Goal: Communication & Community: Answer question/provide support

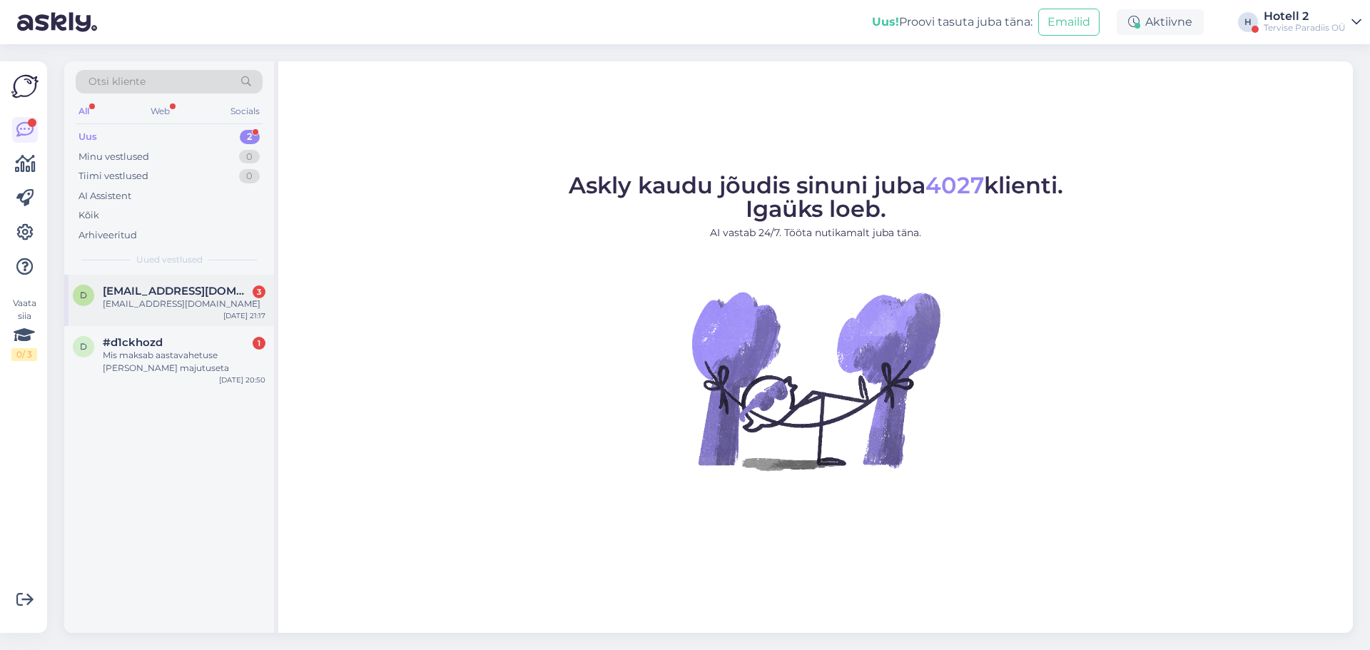
click at [173, 311] on div "d [EMAIL_ADDRESS][DOMAIN_NAME] 3 [DOMAIN_NAME][EMAIL_ADDRESS][DOMAIN_NAME] [DAT…" at bounding box center [169, 300] width 210 height 51
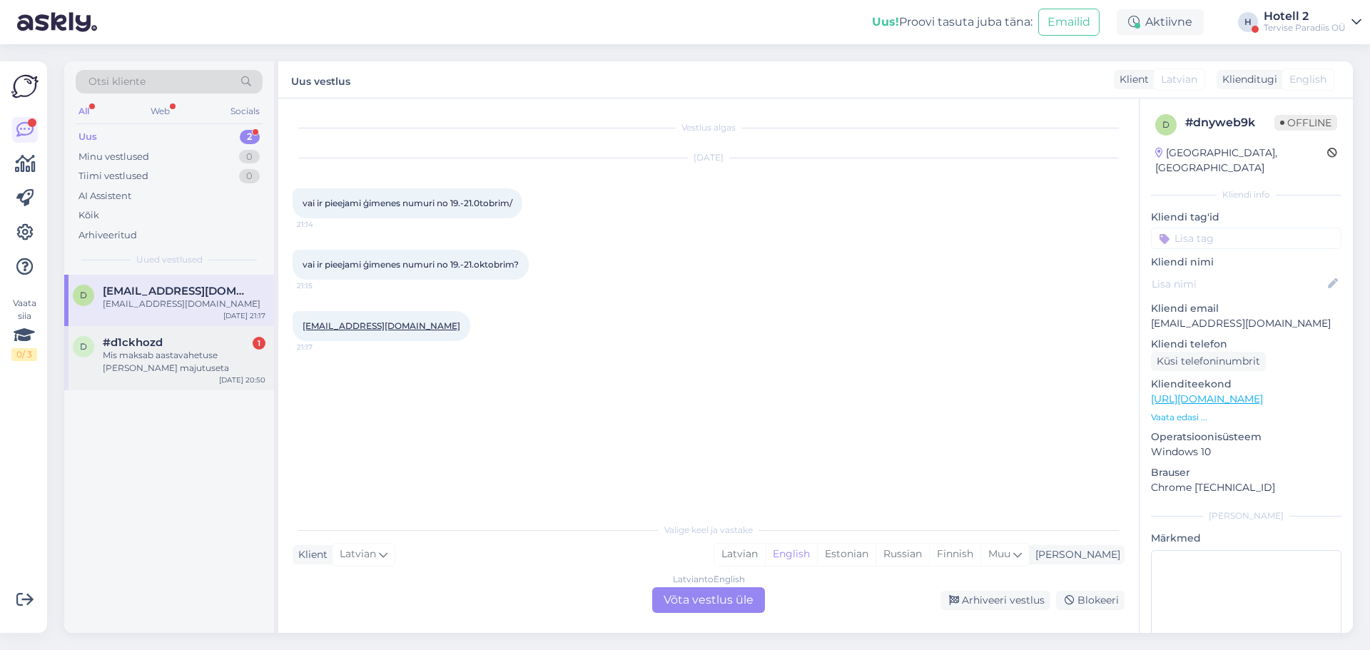
click at [162, 365] on div "Mis maksab aastavahetuse [PERSON_NAME] majutuseta" at bounding box center [184, 362] width 163 height 26
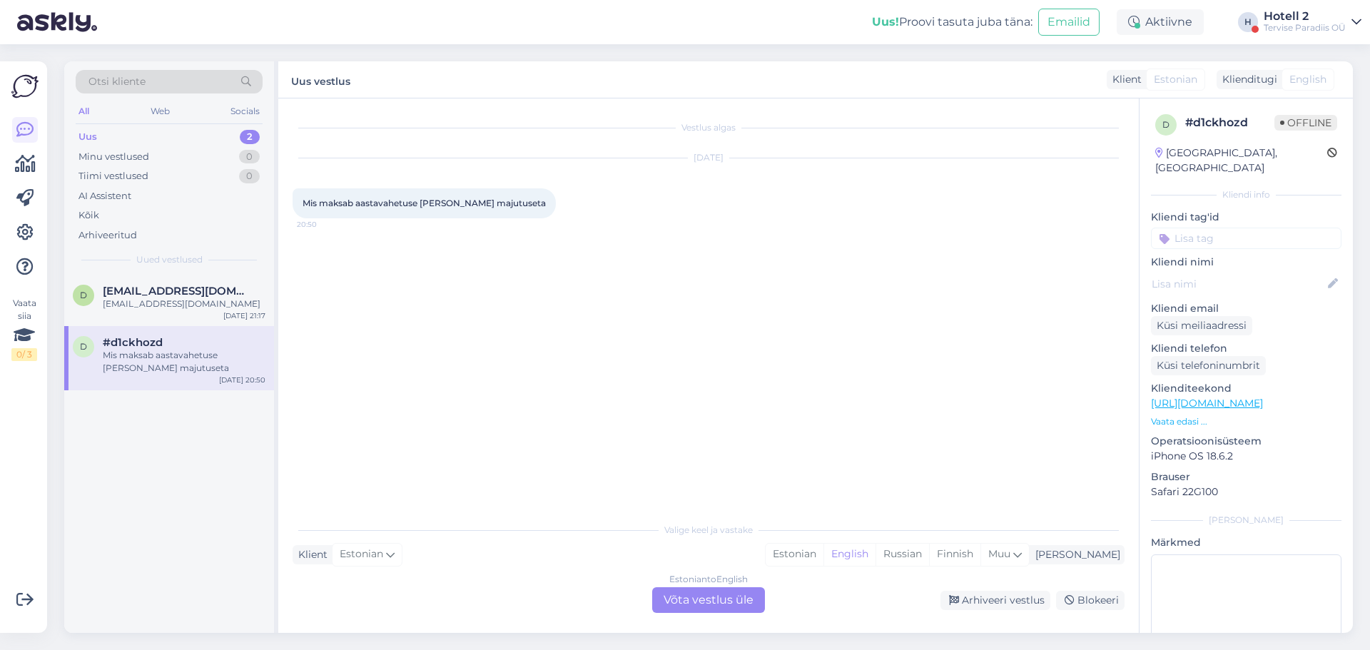
click at [679, 604] on div "Estonian to English Võta vestlus üle" at bounding box center [708, 600] width 113 height 26
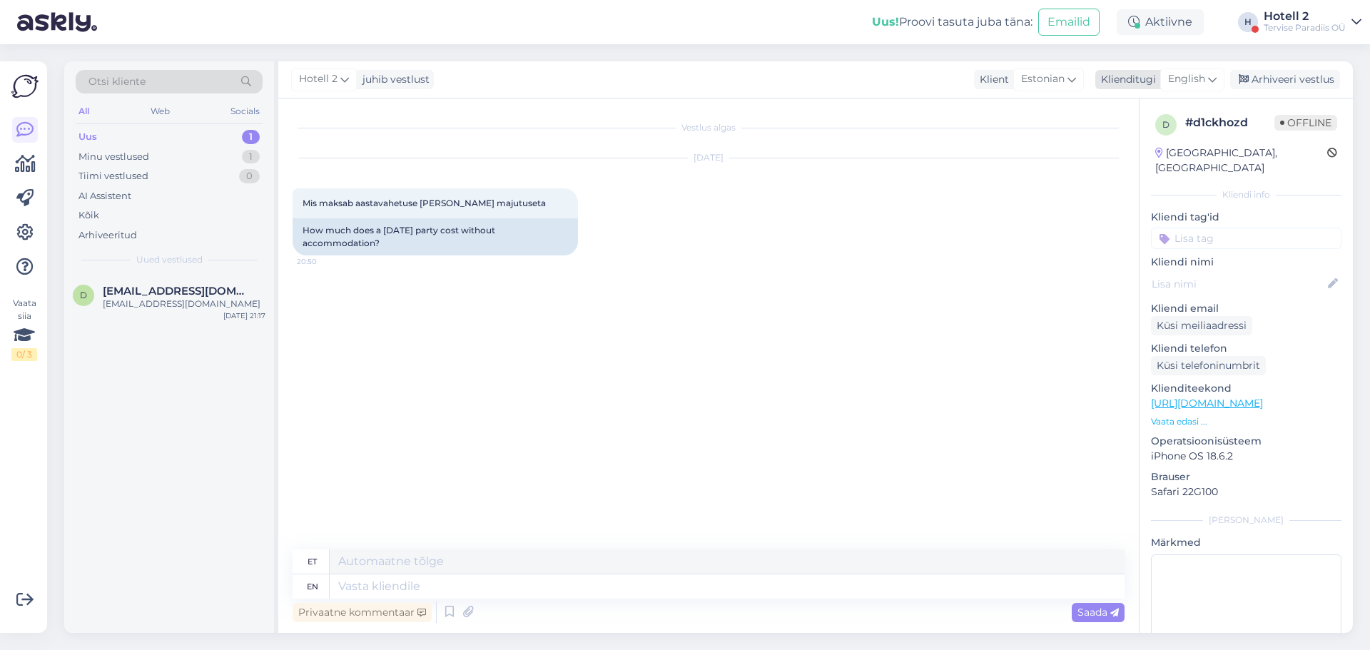
click at [1186, 72] on span "English" at bounding box center [1186, 79] width 37 height 16
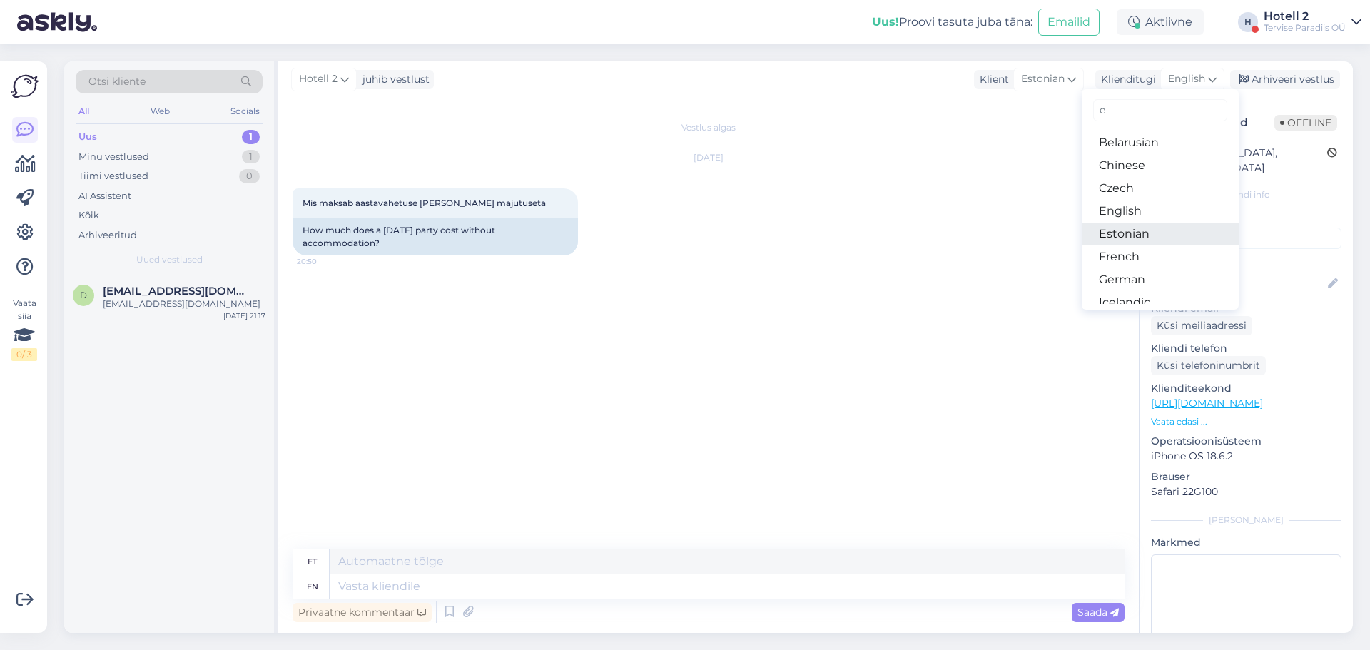
type input "e"
click at [1119, 233] on link "Estonian" at bounding box center [1159, 234] width 157 height 23
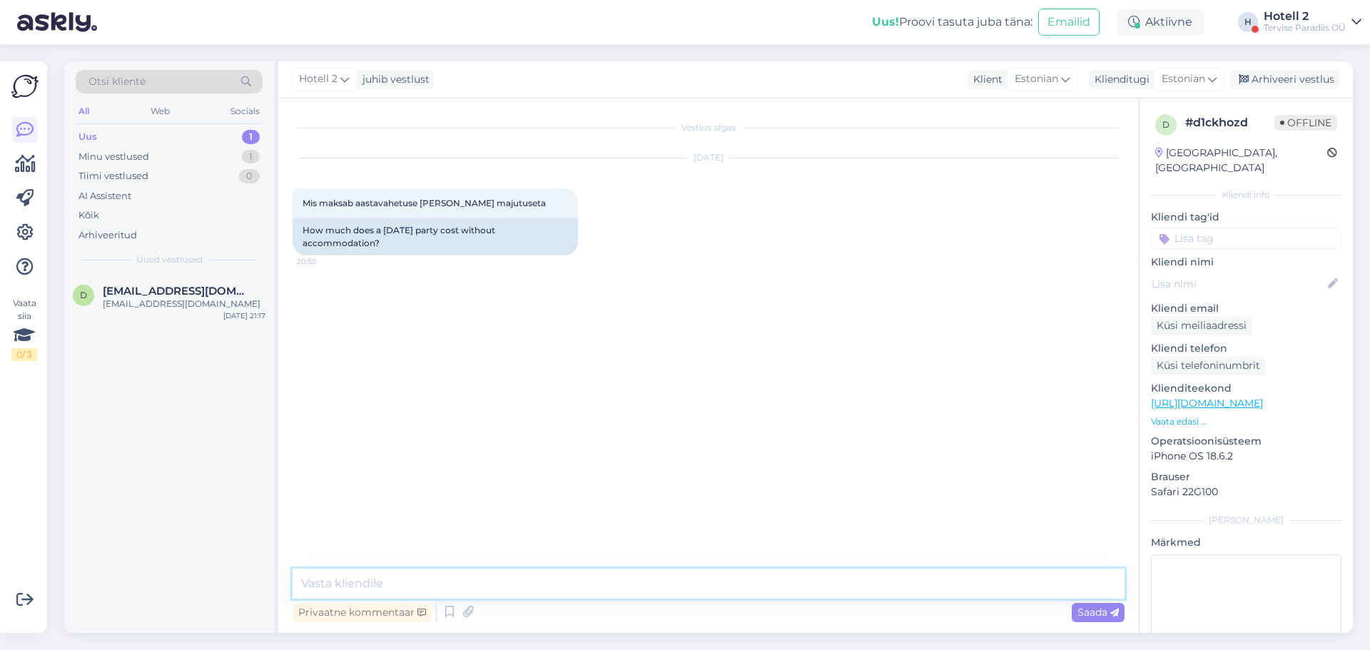
click at [354, 590] on textarea at bounding box center [708, 584] width 832 height 30
type textarea "Tere! Hetkel me müüme ainult aastavahetuse pidu koos majutusega."
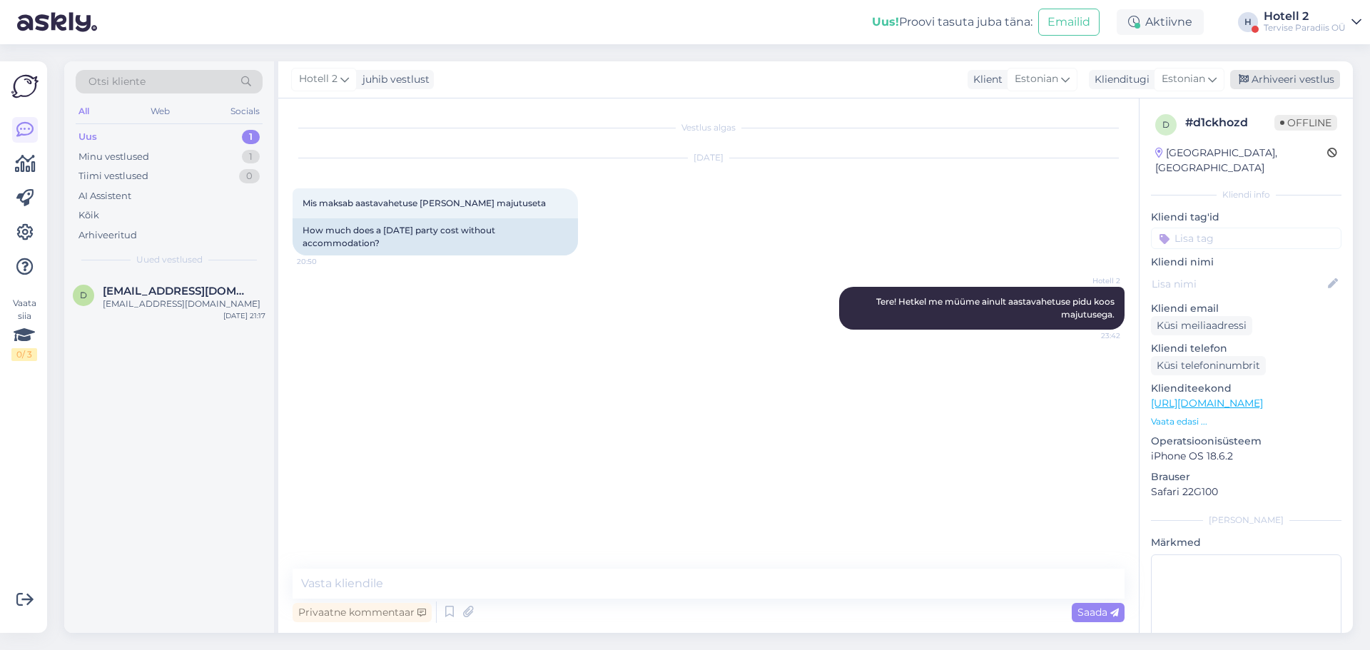
click at [1271, 75] on div "Arhiveeri vestlus" at bounding box center [1285, 79] width 110 height 19
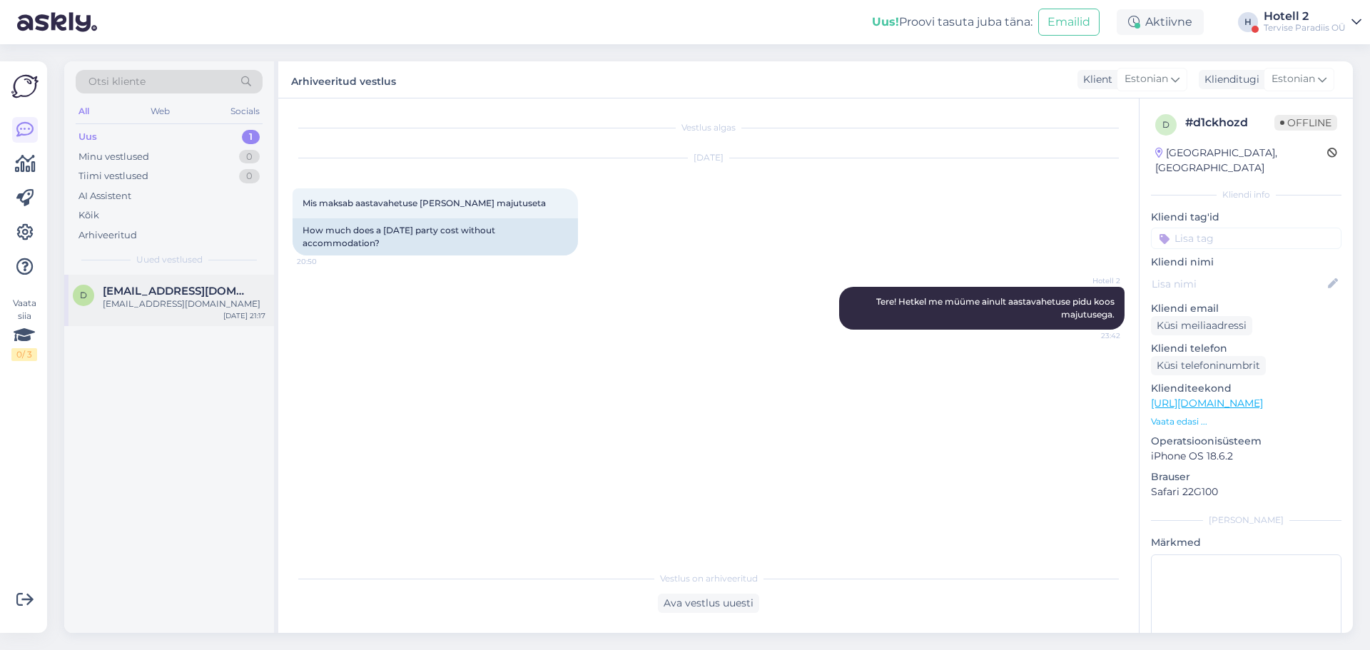
click at [156, 295] on span "[EMAIL_ADDRESS][DOMAIN_NAME]" at bounding box center [177, 291] width 148 height 13
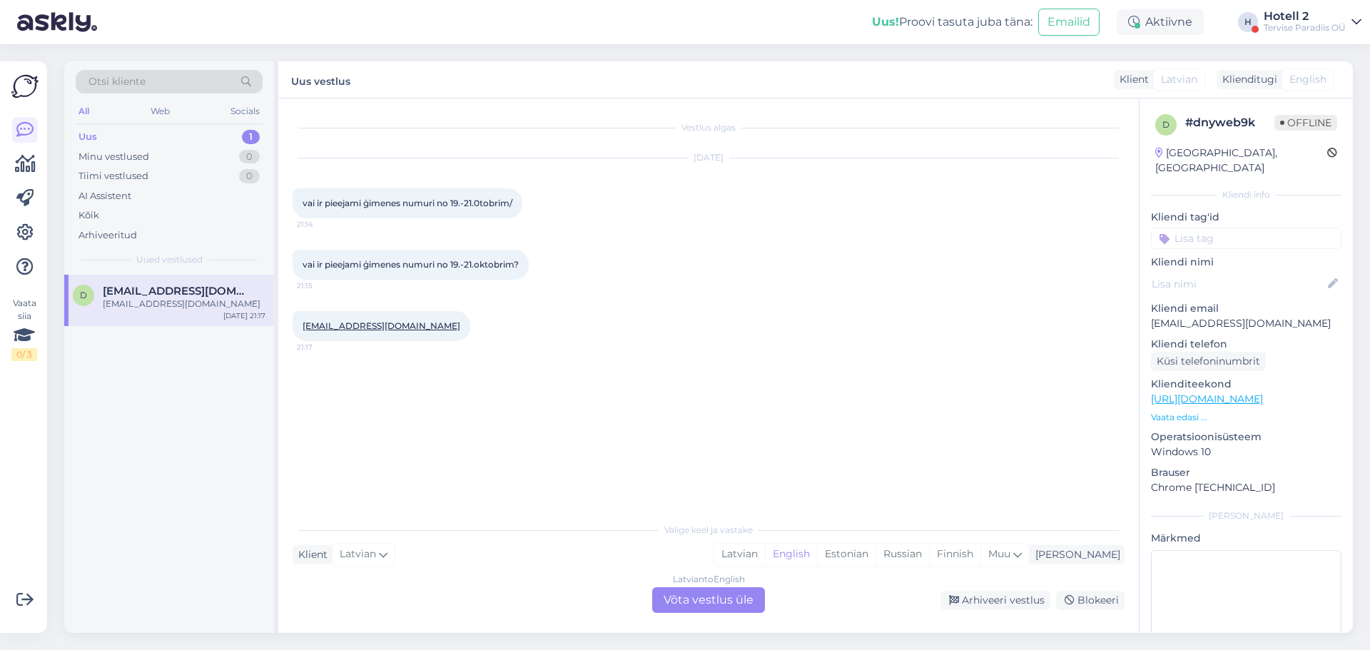
click at [684, 604] on div "Latvian to English Võta vestlus üle" at bounding box center [708, 600] width 113 height 26
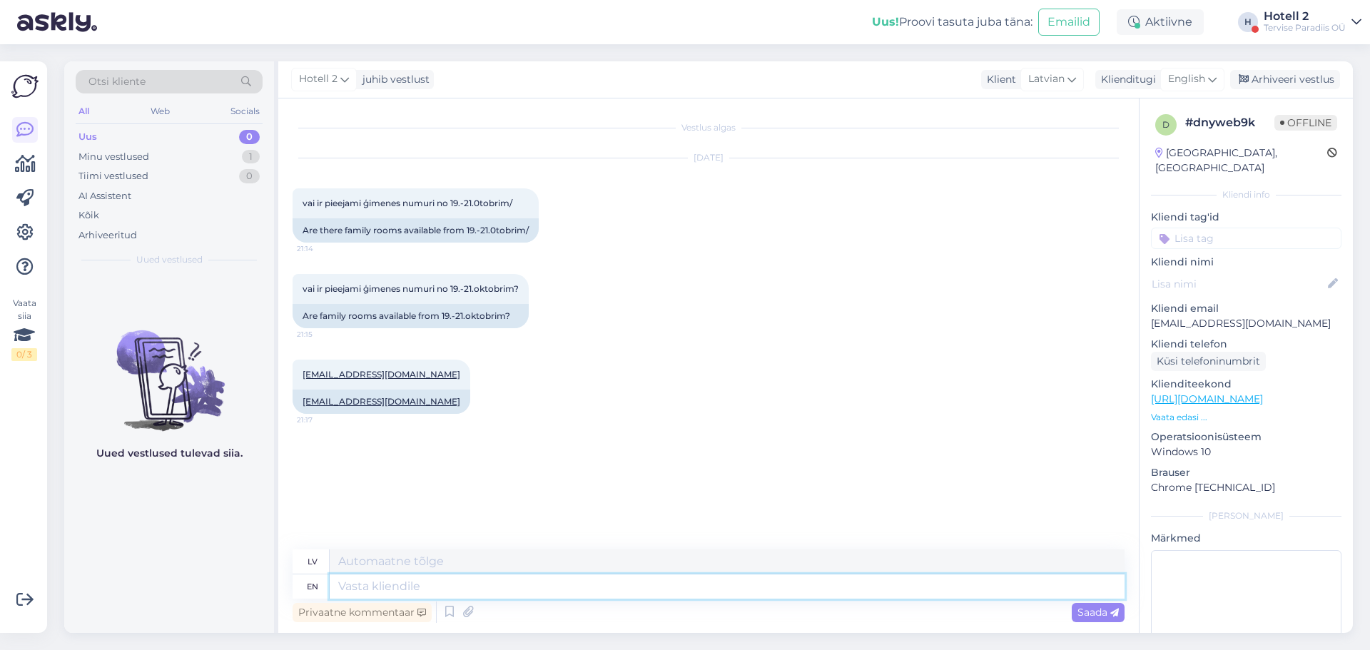
click at [357, 595] on textarea at bounding box center [727, 586] width 795 height 24
type textarea "Hello!"
type textarea "Sveiki"
type textarea "Hello!"
type textarea "Sveiki!"
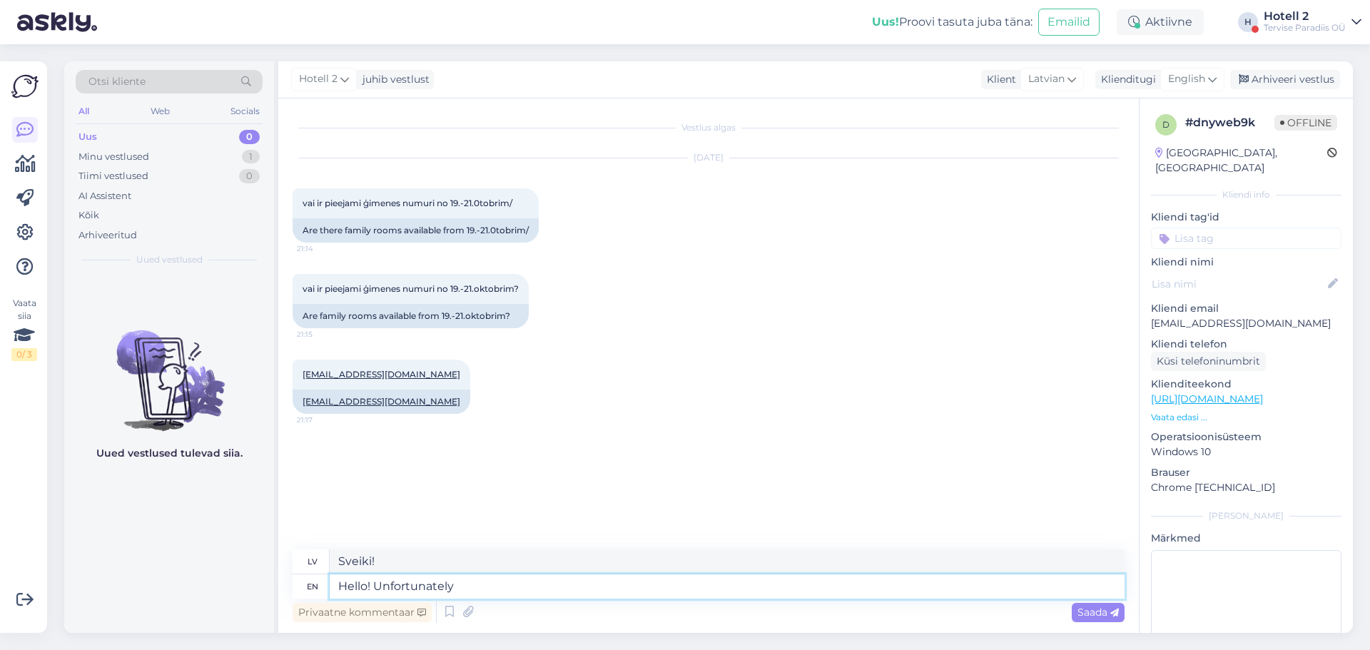
type textarea "Hello! Unfortunately,"
type textarea "Sveiki! [GEOGRAPHIC_DATA]"
type textarea "Hello! Unfortunately, not."
type textarea "Sveiki! Diemžēl nē."
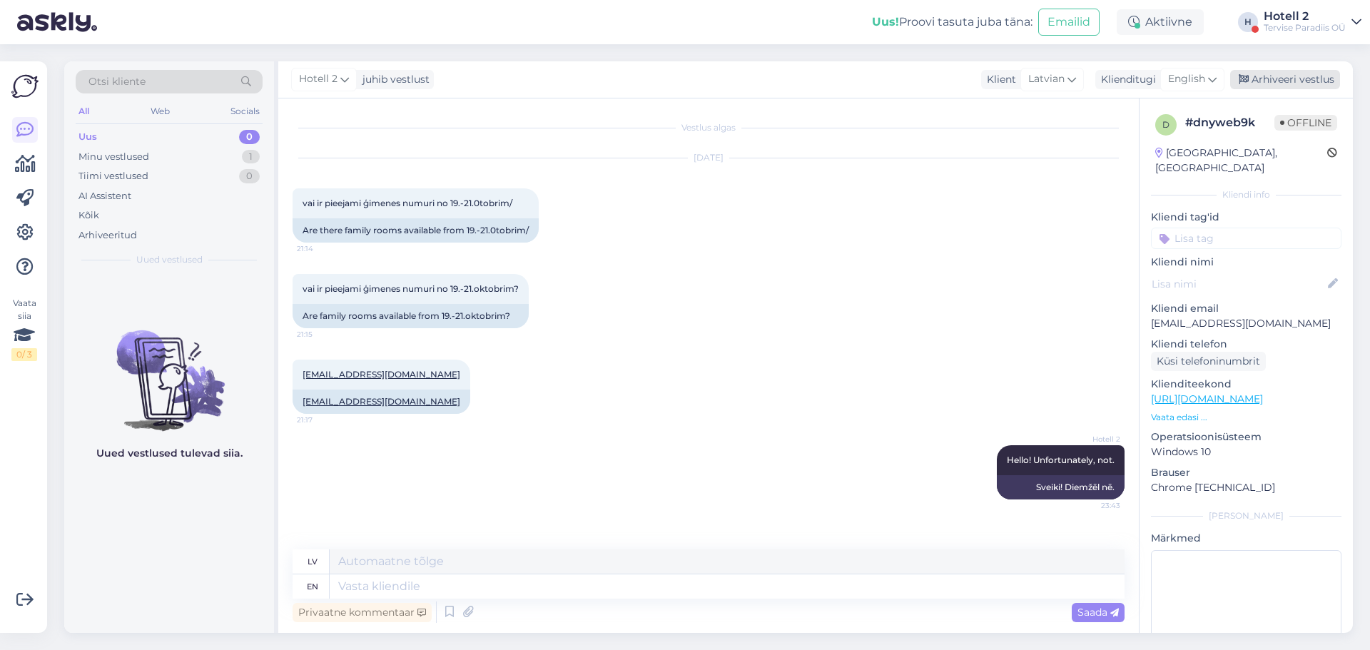
click at [1248, 81] on icon at bounding box center [1243, 80] width 10 height 10
